Goal: Task Accomplishment & Management: Complete application form

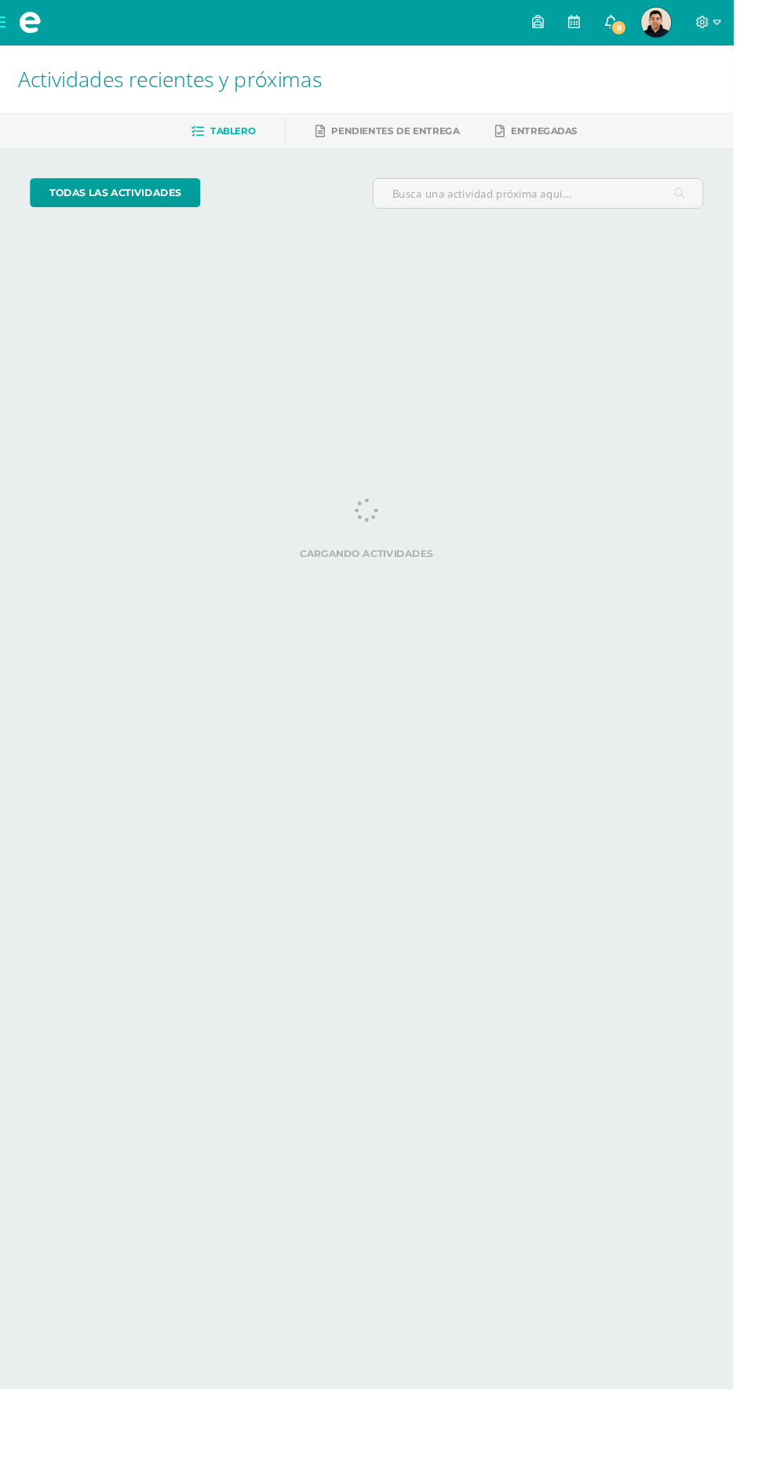
click at [658, 28] on span "8" at bounding box center [648, 28] width 17 height 17
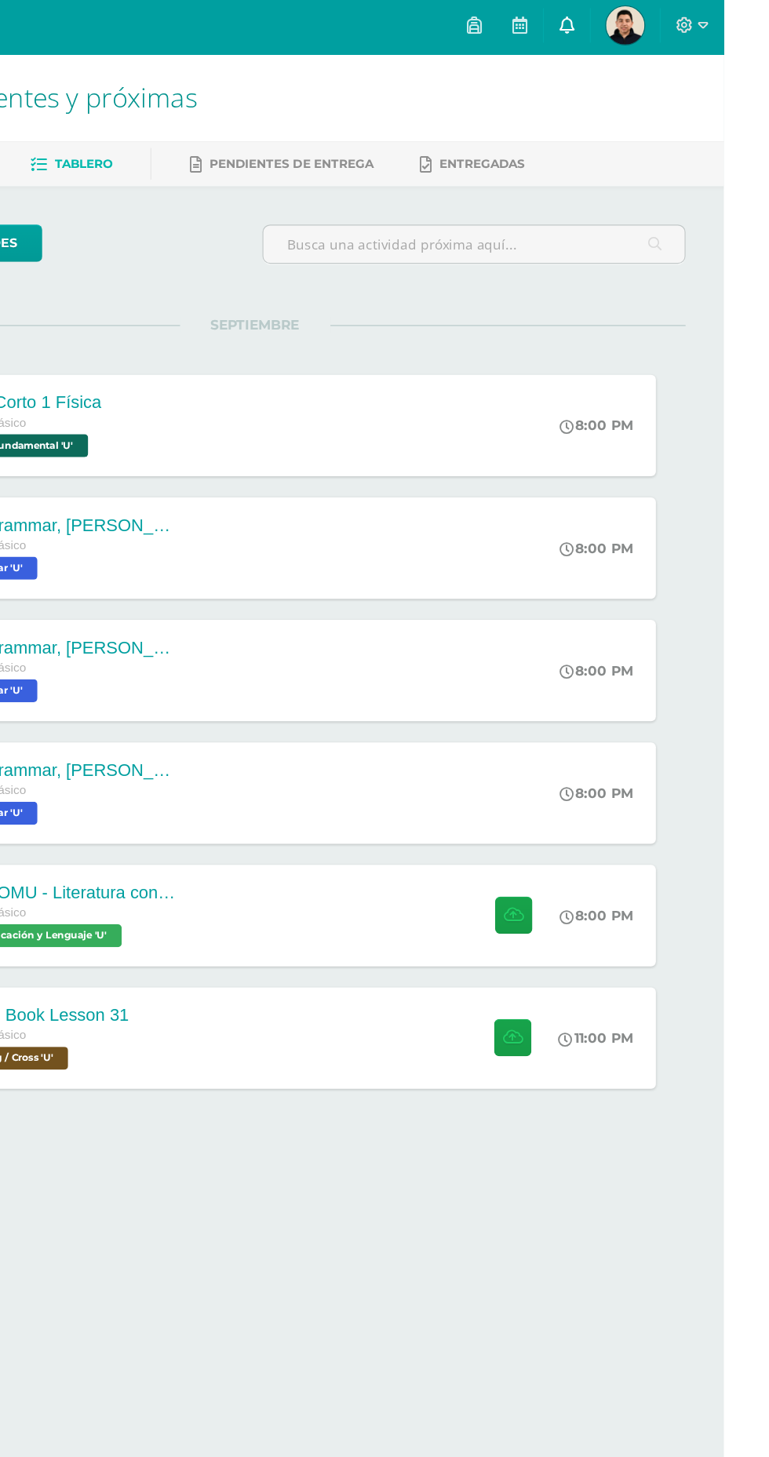
click at [659, 25] on link "0" at bounding box center [641, 23] width 38 height 47
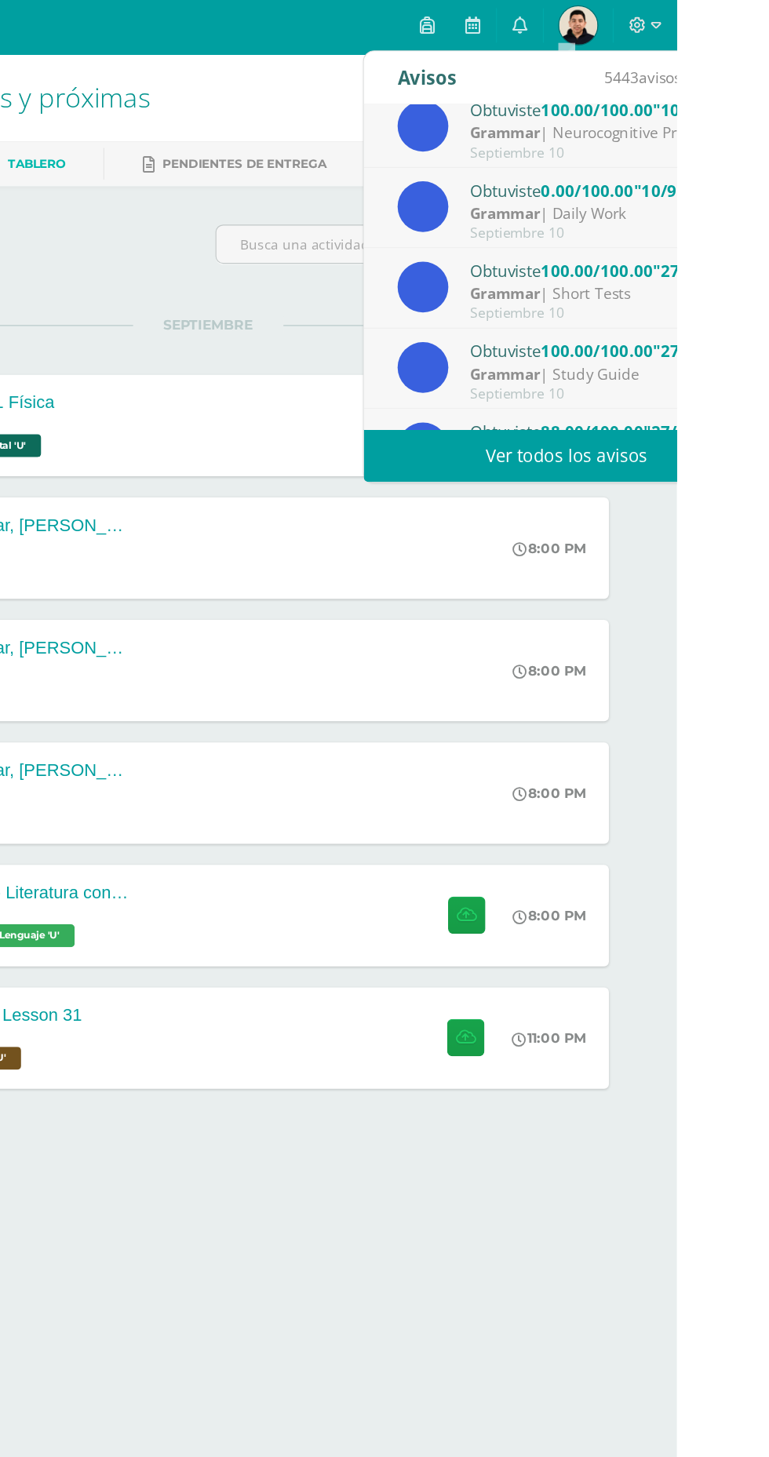
click at [768, 176] on div "Grammar | Daily Work" at bounding box center [709, 178] width 218 height 18
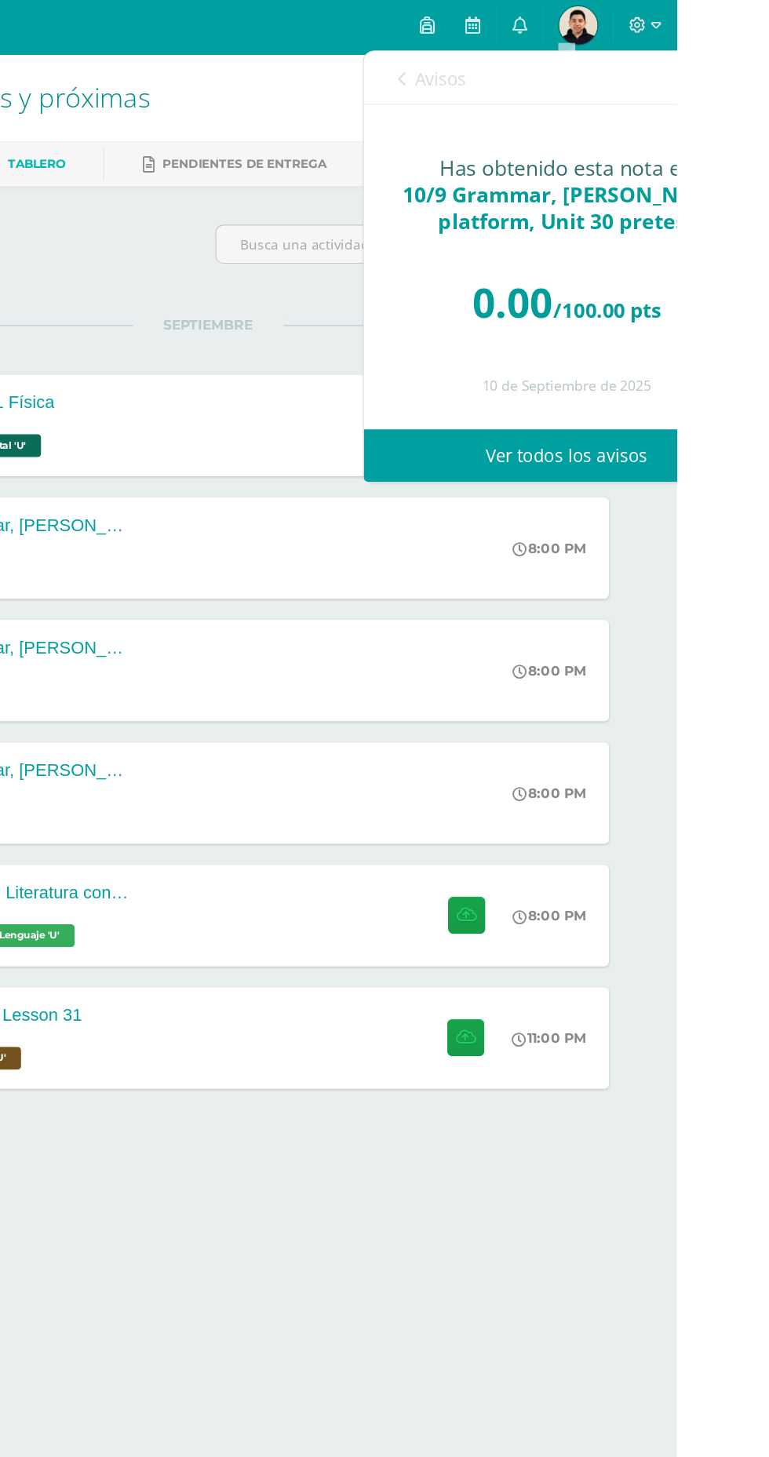
click at [565, 67] on span "Avisos" at bounding box center [575, 67] width 42 height 19
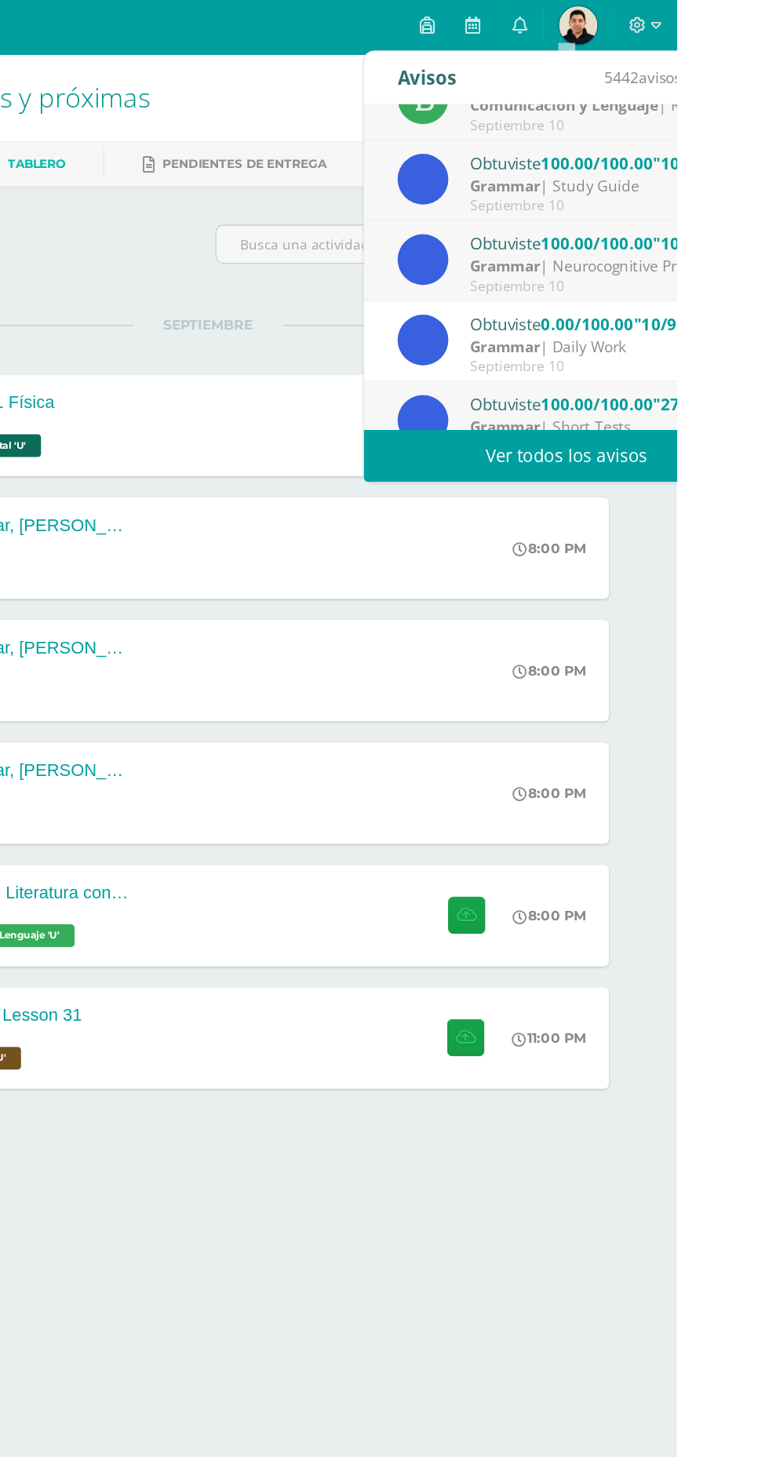
scroll to position [127, 0]
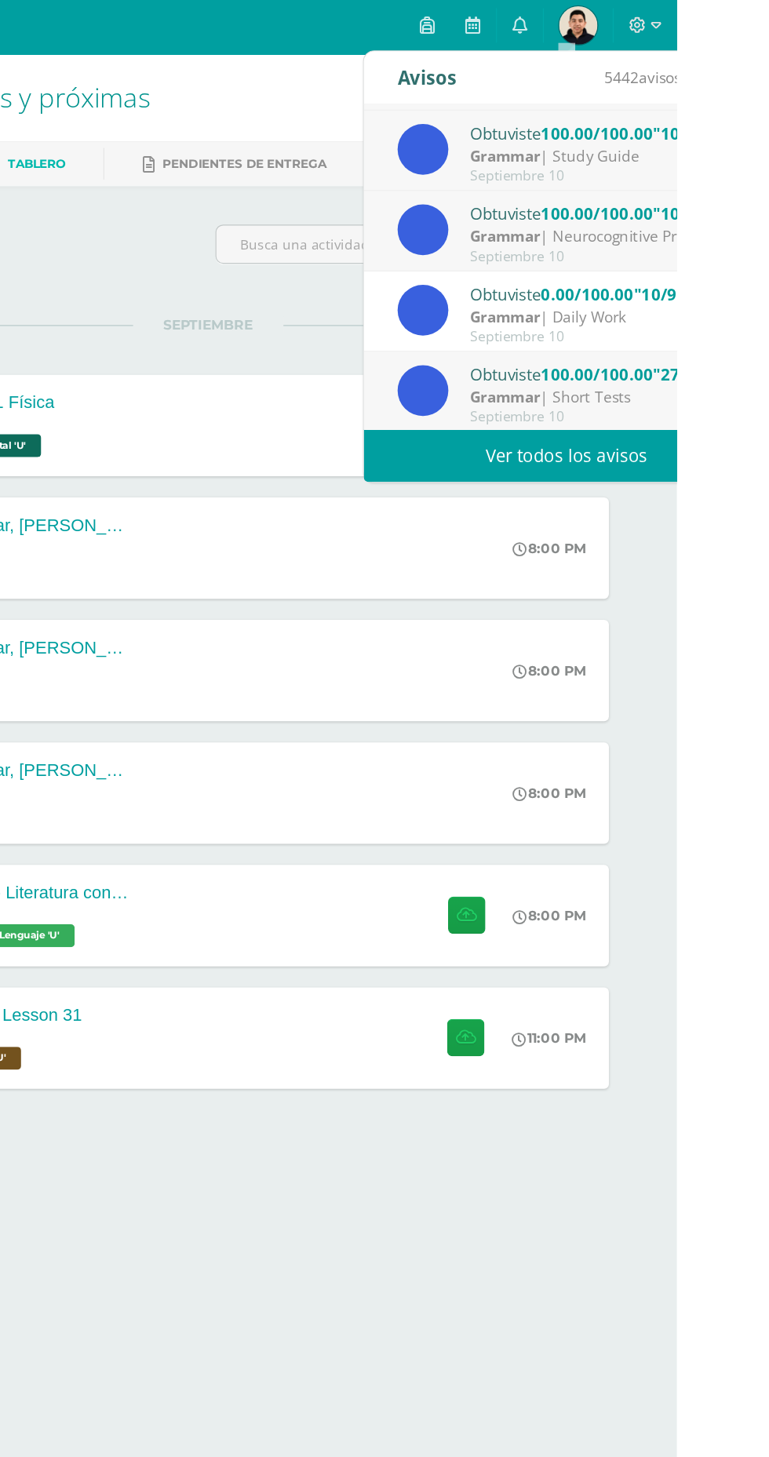
click at [768, 270] on div "Grammar | Daily Work" at bounding box center [709, 262] width 218 height 18
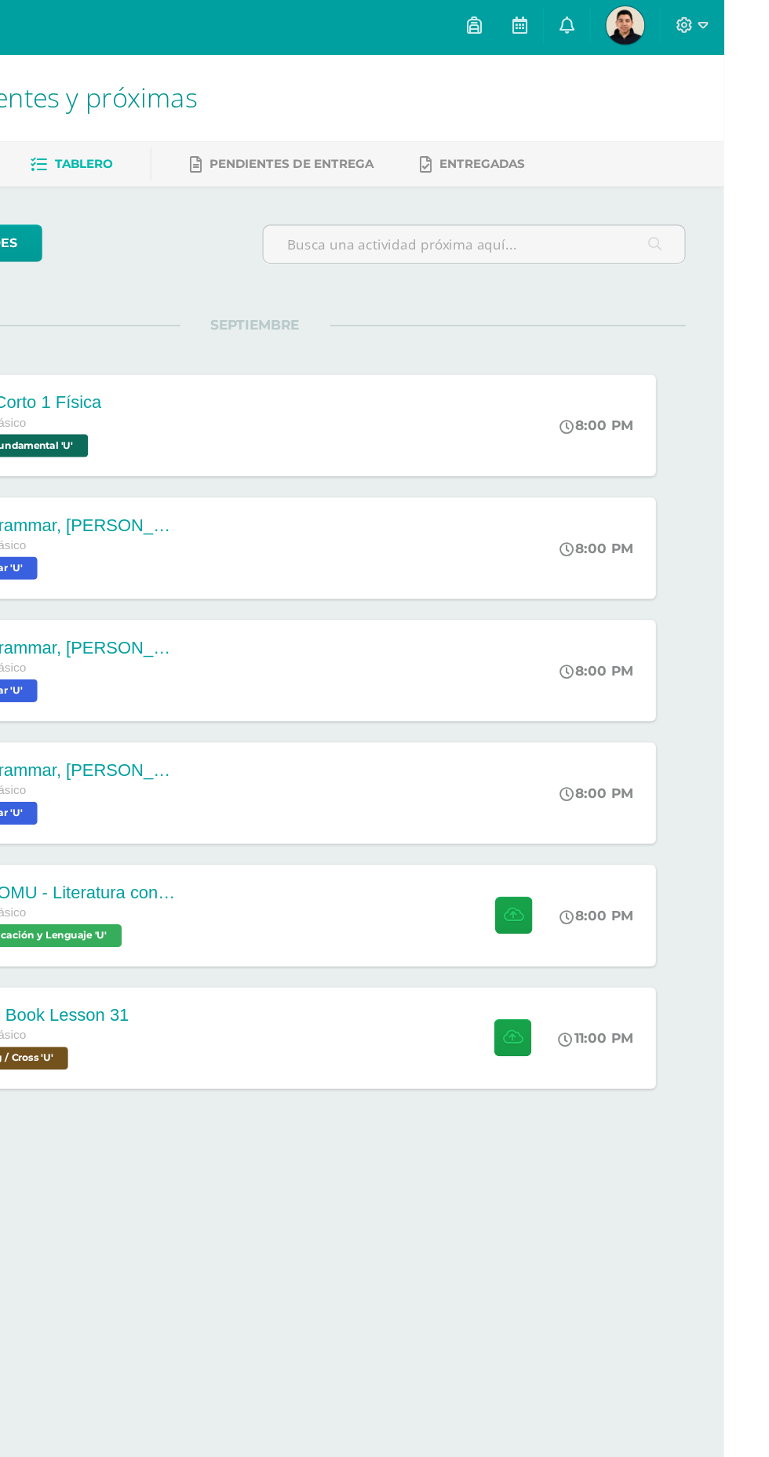
click at [758, 506] on div "todas las Actividades No tienes actividades Échale un vistazo a los [PERSON_NAM…" at bounding box center [384, 574] width 769 height 839
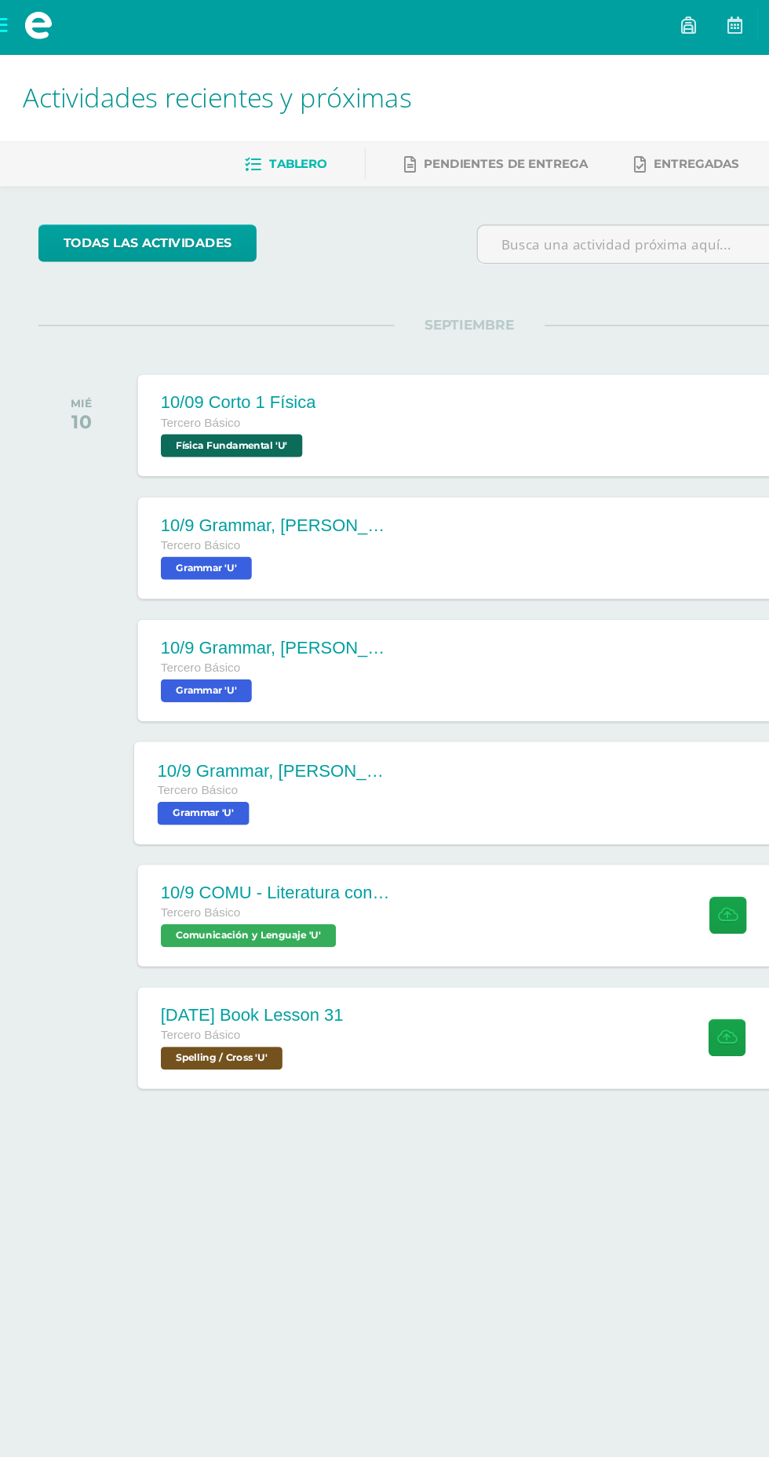
click at [450, 622] on div "10/9 Grammar, [PERSON_NAME] Platform, Unit 30 Focused practice A [PERSON_NAME] …" at bounding box center [413, 653] width 607 height 84
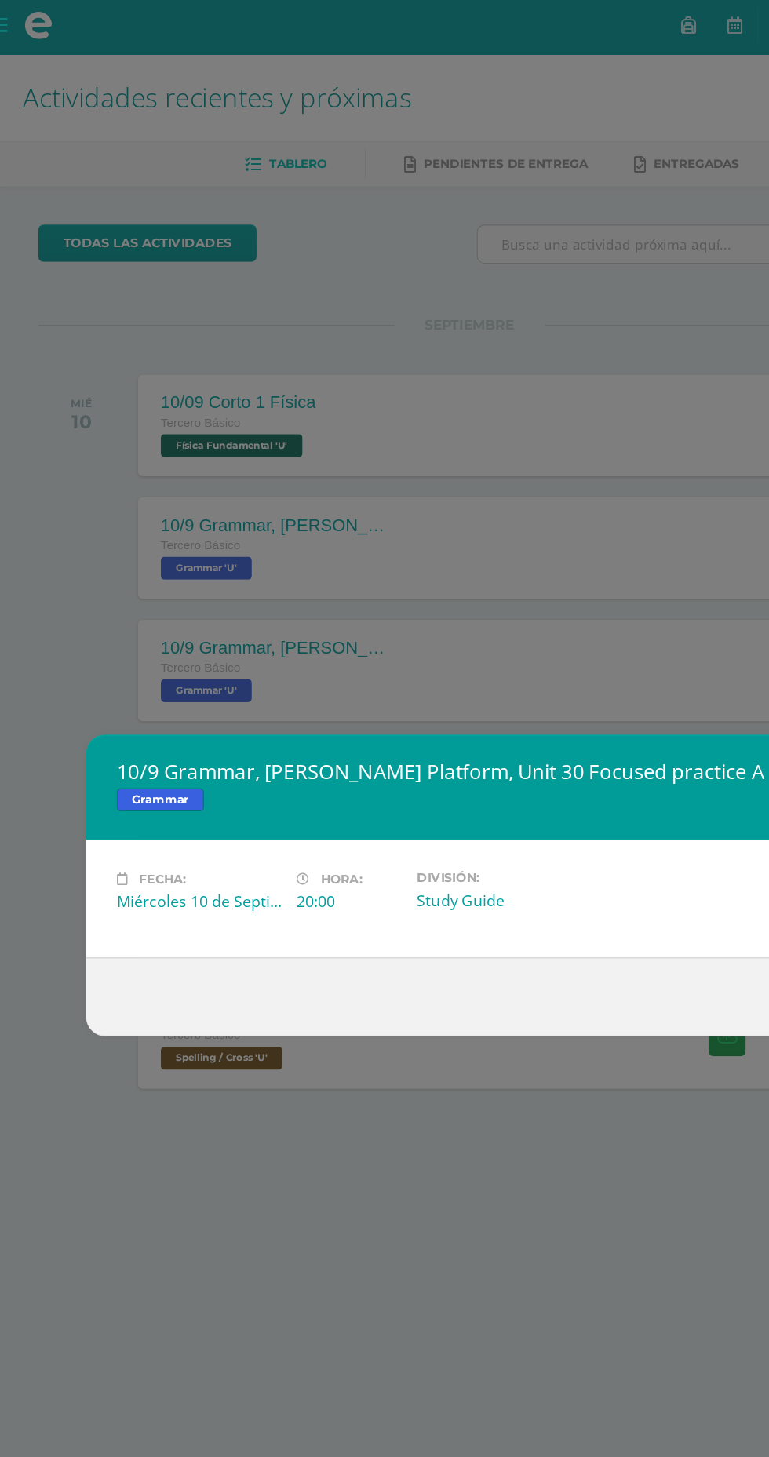
click at [564, 449] on div "10/9 Grammar, [PERSON_NAME] Platform, Unit 30 Focused practice A Grammar Fecha:…" at bounding box center [384, 728] width 769 height 1457
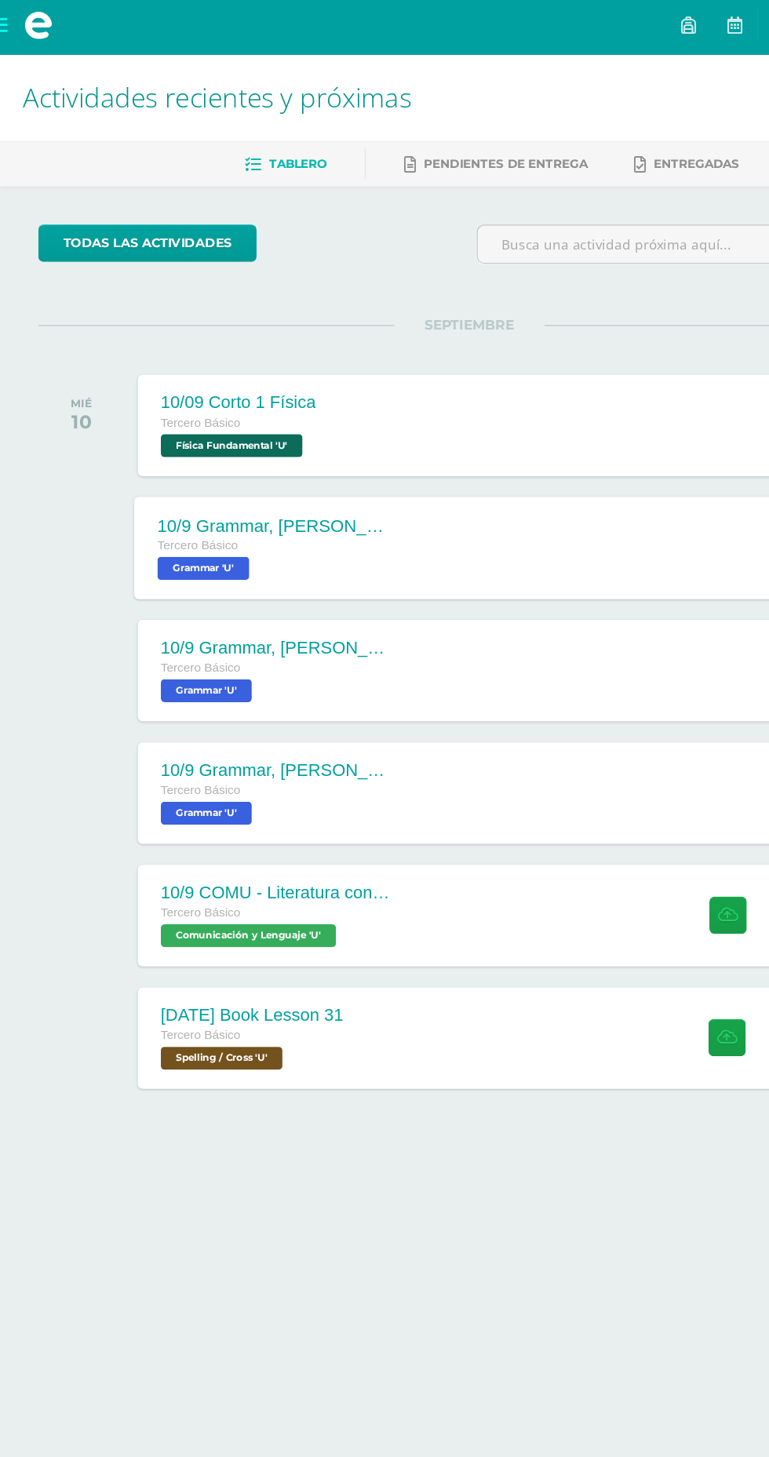
click at [506, 439] on div "10/9 Grammar, [PERSON_NAME] platform, Unit 30 pretest [PERSON_NAME] Básico Gram…" at bounding box center [413, 452] width 607 height 84
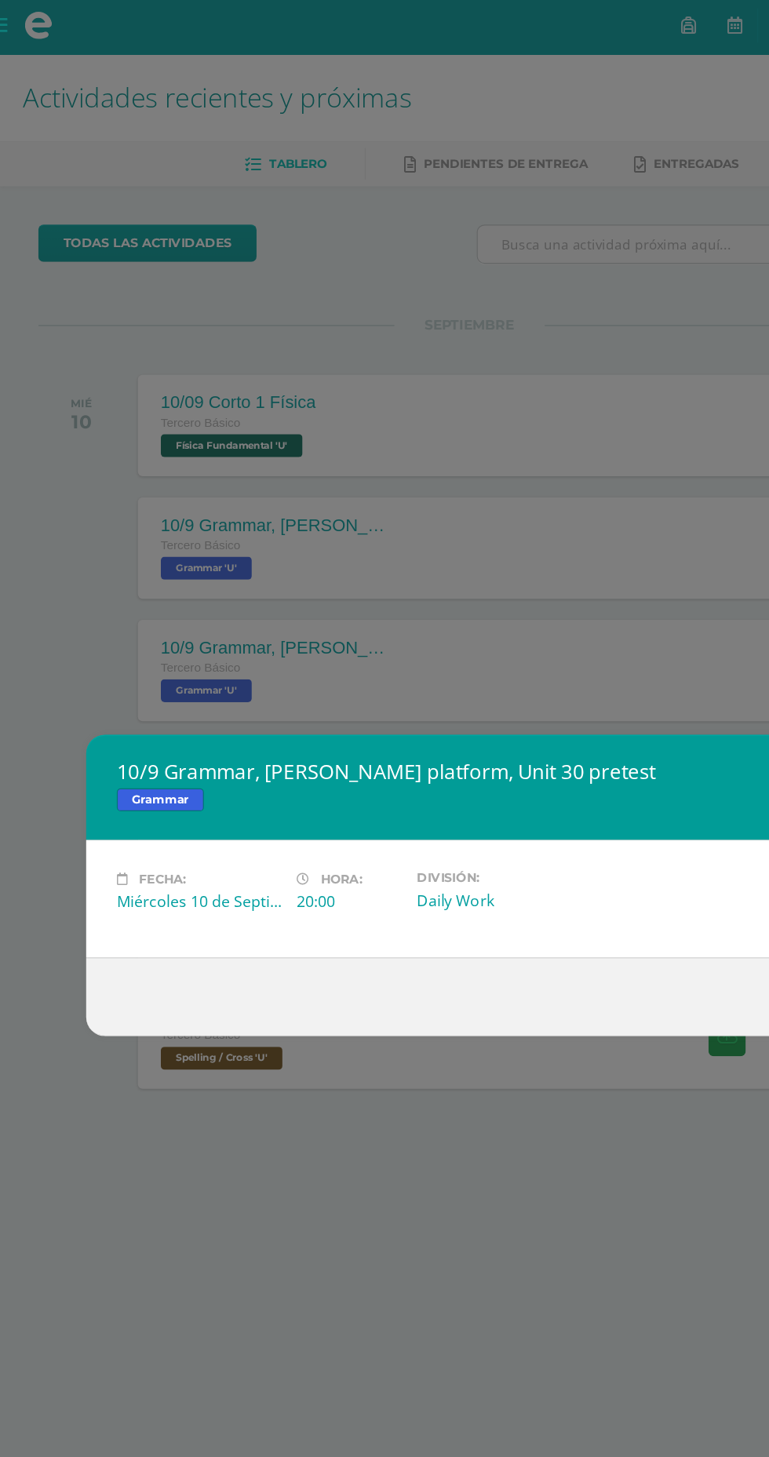
click at [531, 458] on div "10/9 Grammar, [PERSON_NAME] platform, Unit 30 pretest Grammar Fecha: Miércoles …" at bounding box center [384, 728] width 769 height 1457
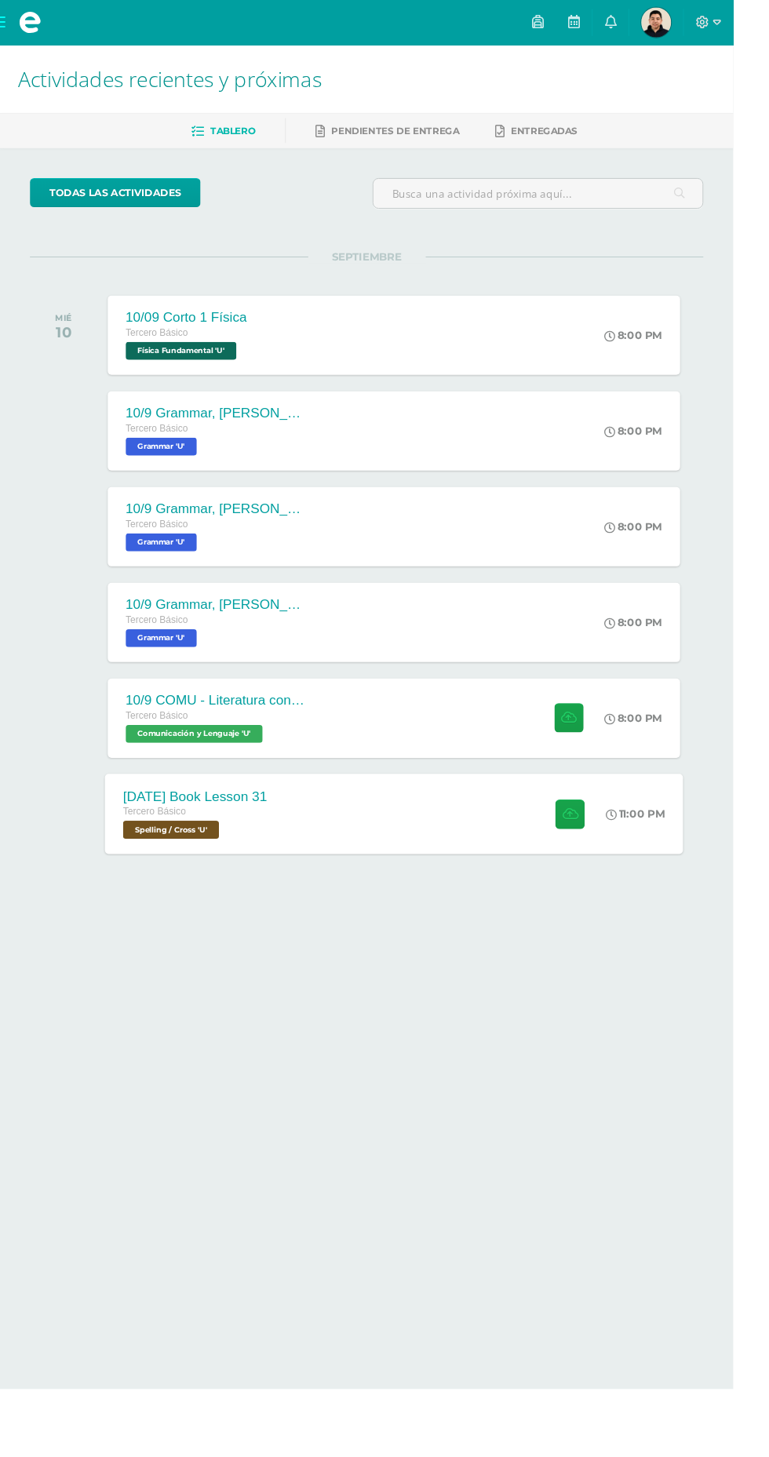
click at [487, 870] on div "[DATE] Book Lesson 31 [PERSON_NAME] Básico Spelling / Cross 'U' 11:00 PM [DATE]…" at bounding box center [413, 853] width 607 height 84
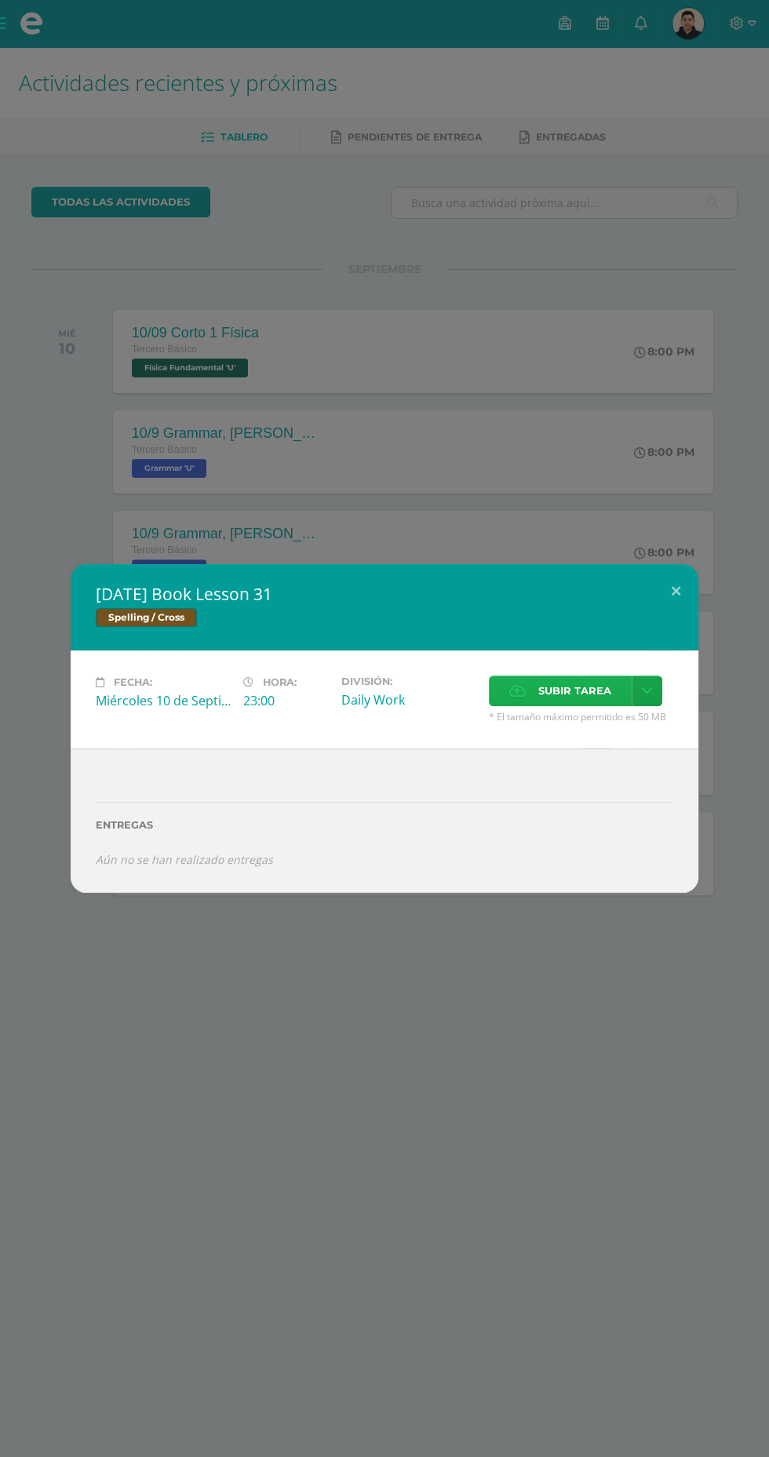
click at [555, 691] on span "Subir tarea" at bounding box center [574, 690] width 73 height 29
click at [0, 0] on input "Subir tarea" at bounding box center [0, 0] width 0 height 0
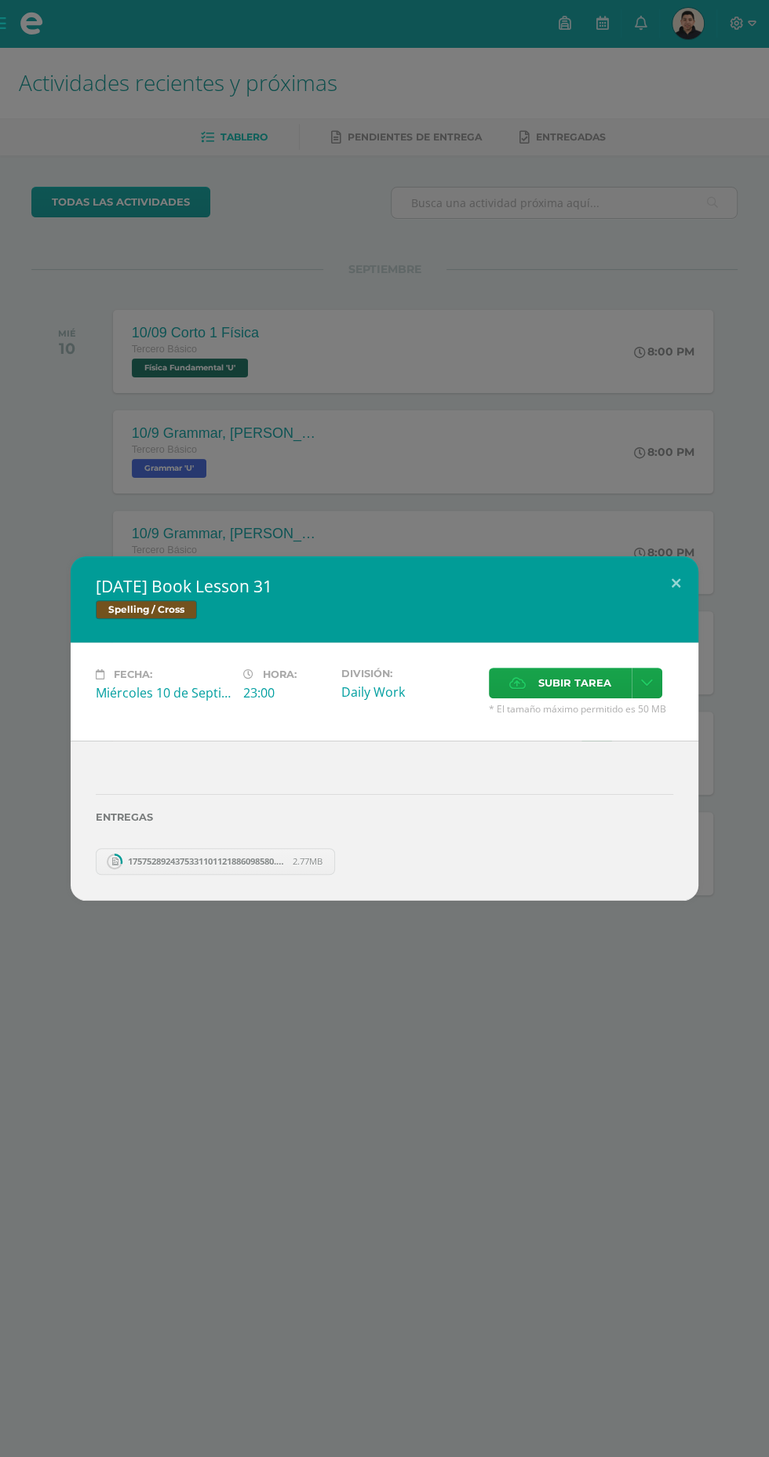
click at [578, 718] on div "Fecha: Miércoles 10 de Septiembre Hora: 23:00 División: Daily Work Cancelar" at bounding box center [385, 692] width 628 height 98
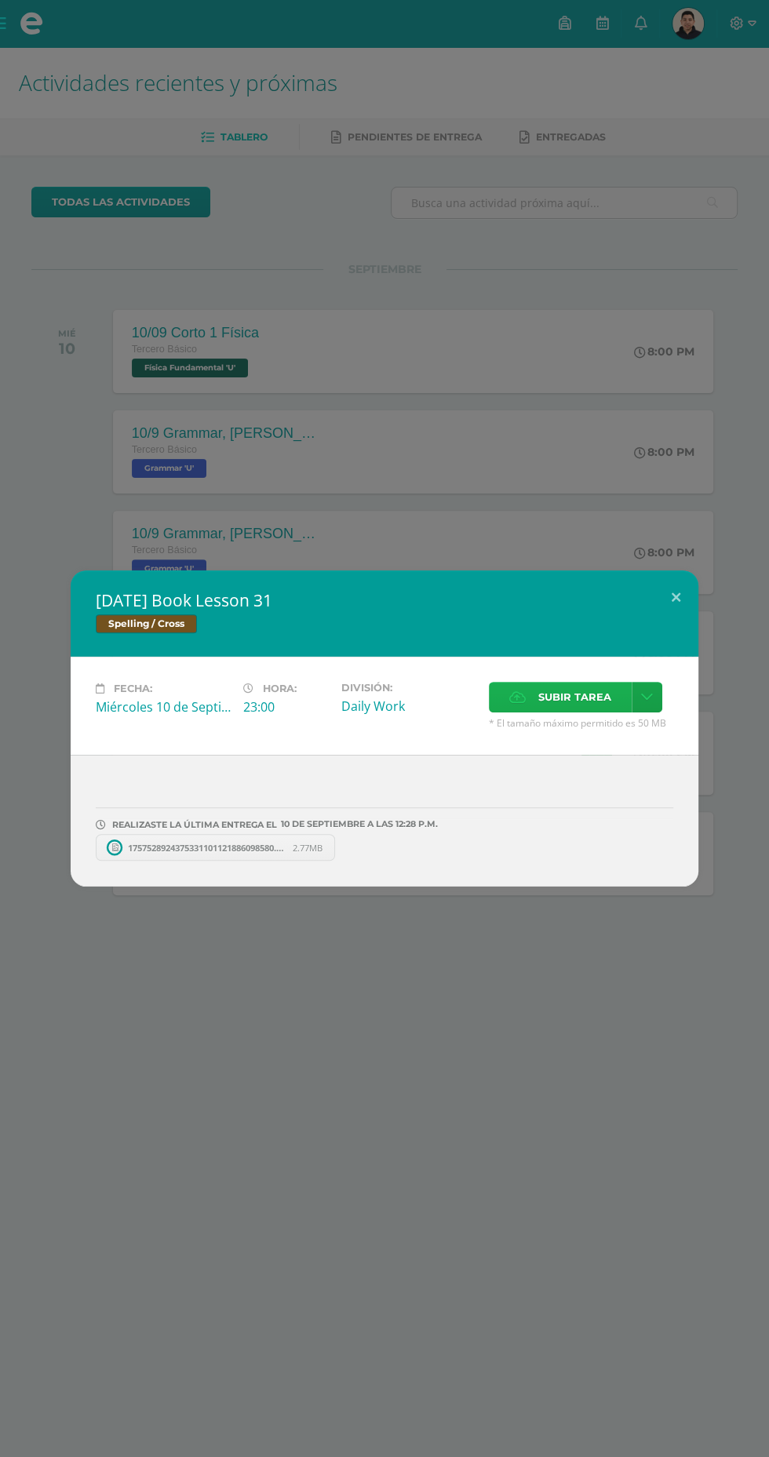
click at [603, 709] on span "Subir tarea" at bounding box center [574, 697] width 73 height 29
click at [0, 0] on input "Subir tarea" at bounding box center [0, 0] width 0 height 0
click at [582, 709] on span "Subir tarea" at bounding box center [574, 697] width 73 height 29
click at [0, 0] on input "Subir tarea" at bounding box center [0, 0] width 0 height 0
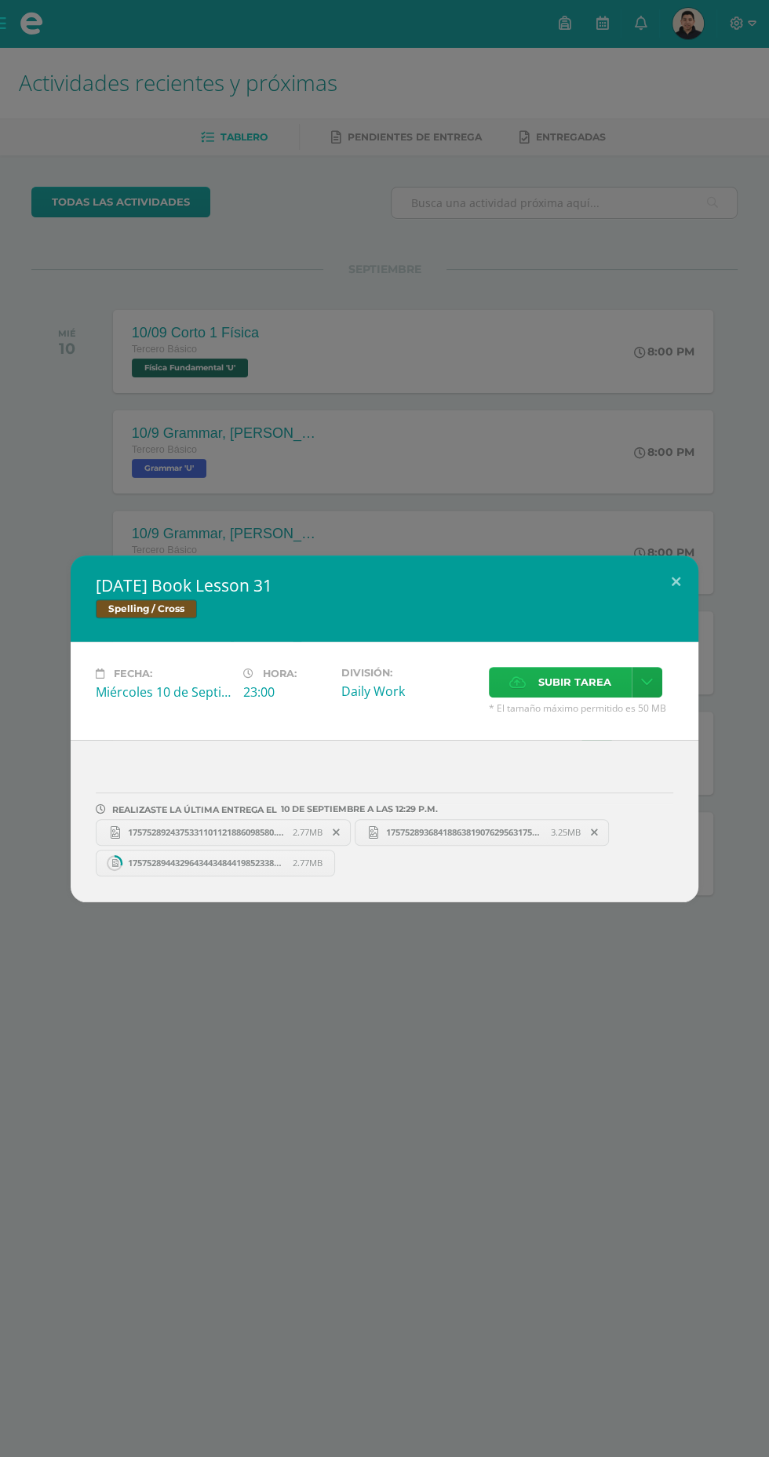
click at [567, 684] on span "Subir tarea" at bounding box center [574, 682] width 73 height 29
click at [0, 0] on input "Subir tarea" at bounding box center [0, 0] width 0 height 0
